Goal: Navigation & Orientation: Go to known website

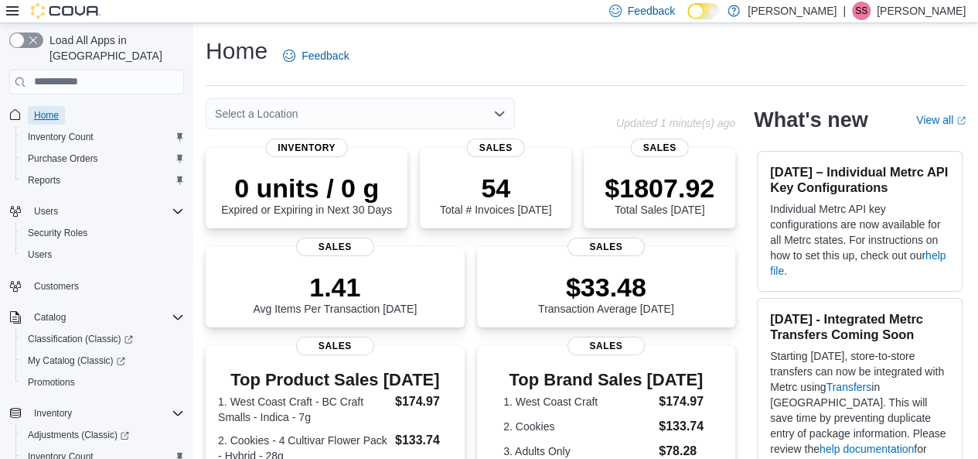
click at [46, 109] on span "Home" at bounding box center [46, 115] width 25 height 12
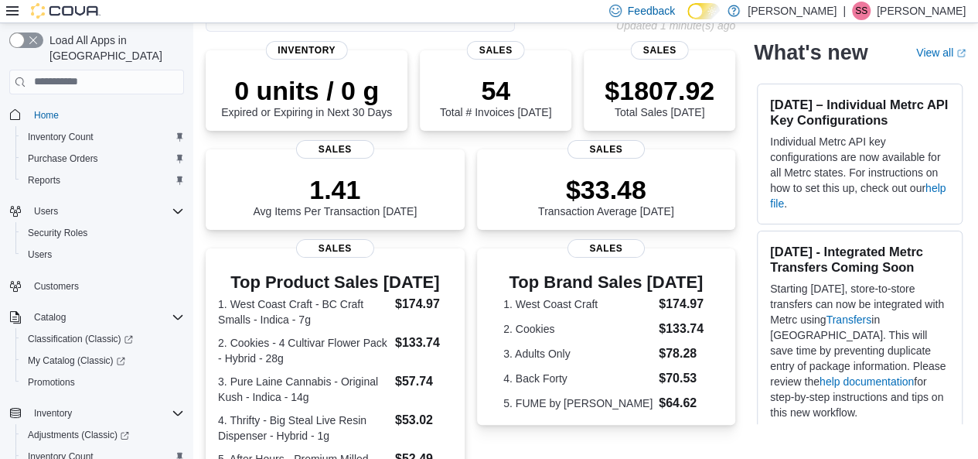
scroll to position [110, 0]
